Goal: Task Accomplishment & Management: Complete application form

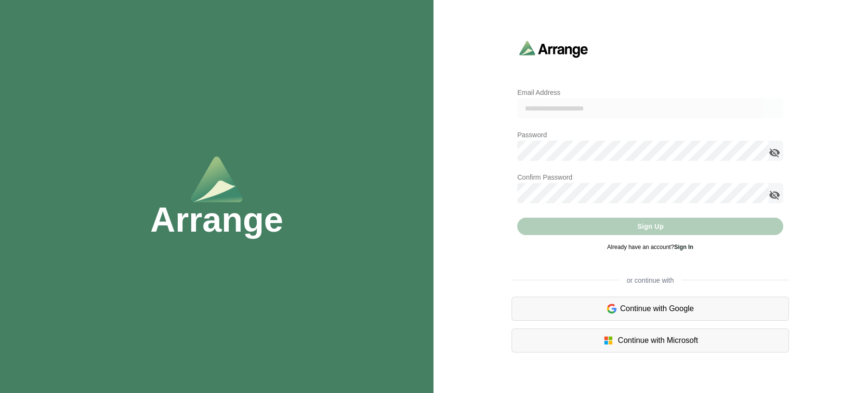
click at [614, 307] on img at bounding box center [612, 309] width 10 height 12
click at [606, 316] on div "Continue with Google" at bounding box center [650, 309] width 277 height 24
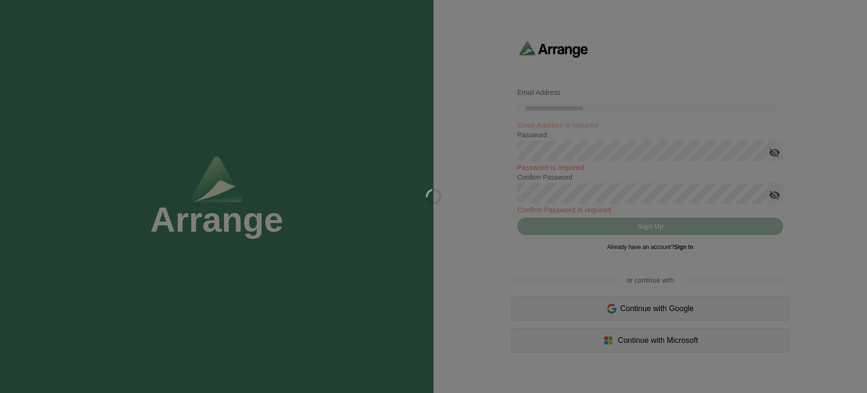
click at [684, 247] on div at bounding box center [433, 196] width 867 height 393
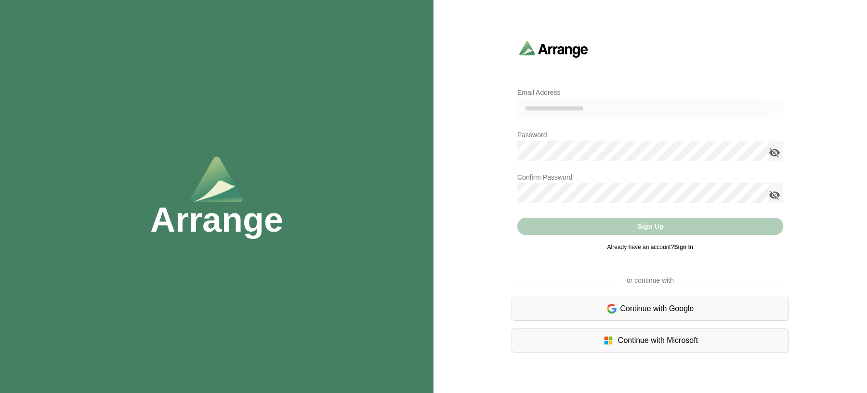
click at [687, 245] on link "Sign In" at bounding box center [683, 247] width 19 height 7
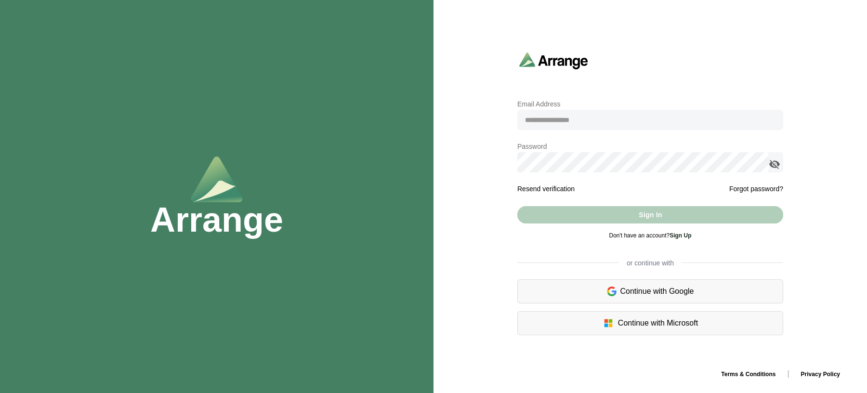
click at [679, 234] on link "Sign Up" at bounding box center [681, 235] width 22 height 7
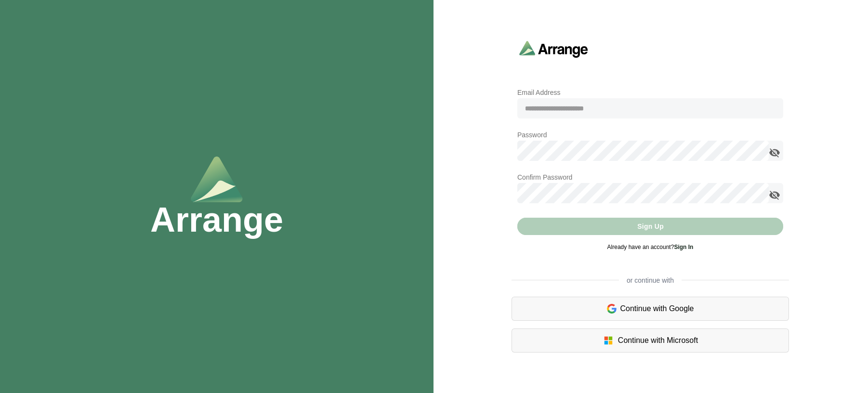
click at [679, 245] on link "Sign In" at bounding box center [683, 247] width 19 height 7
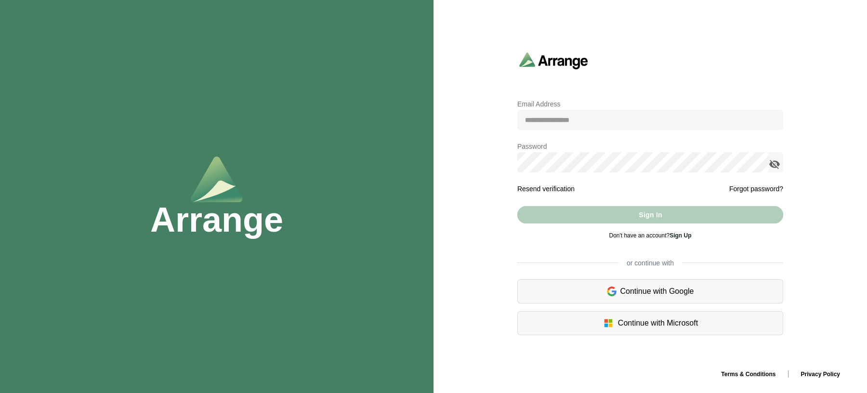
click at [590, 126] on input "email" at bounding box center [650, 120] width 266 height 20
type input "**********"
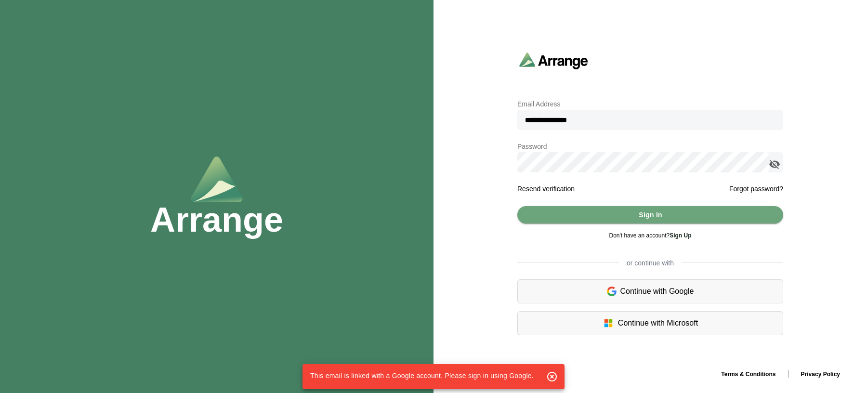
click at [773, 164] on icon "appended action" at bounding box center [775, 164] width 12 height 12
click at [595, 212] on button "Sign In" at bounding box center [650, 214] width 266 height 17
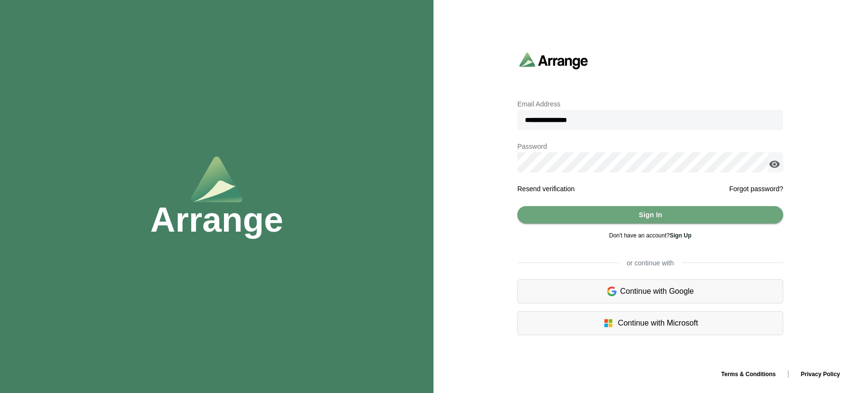
click at [630, 298] on div "Continue with Google" at bounding box center [650, 291] width 266 height 24
